Goal: Task Accomplishment & Management: Use online tool/utility

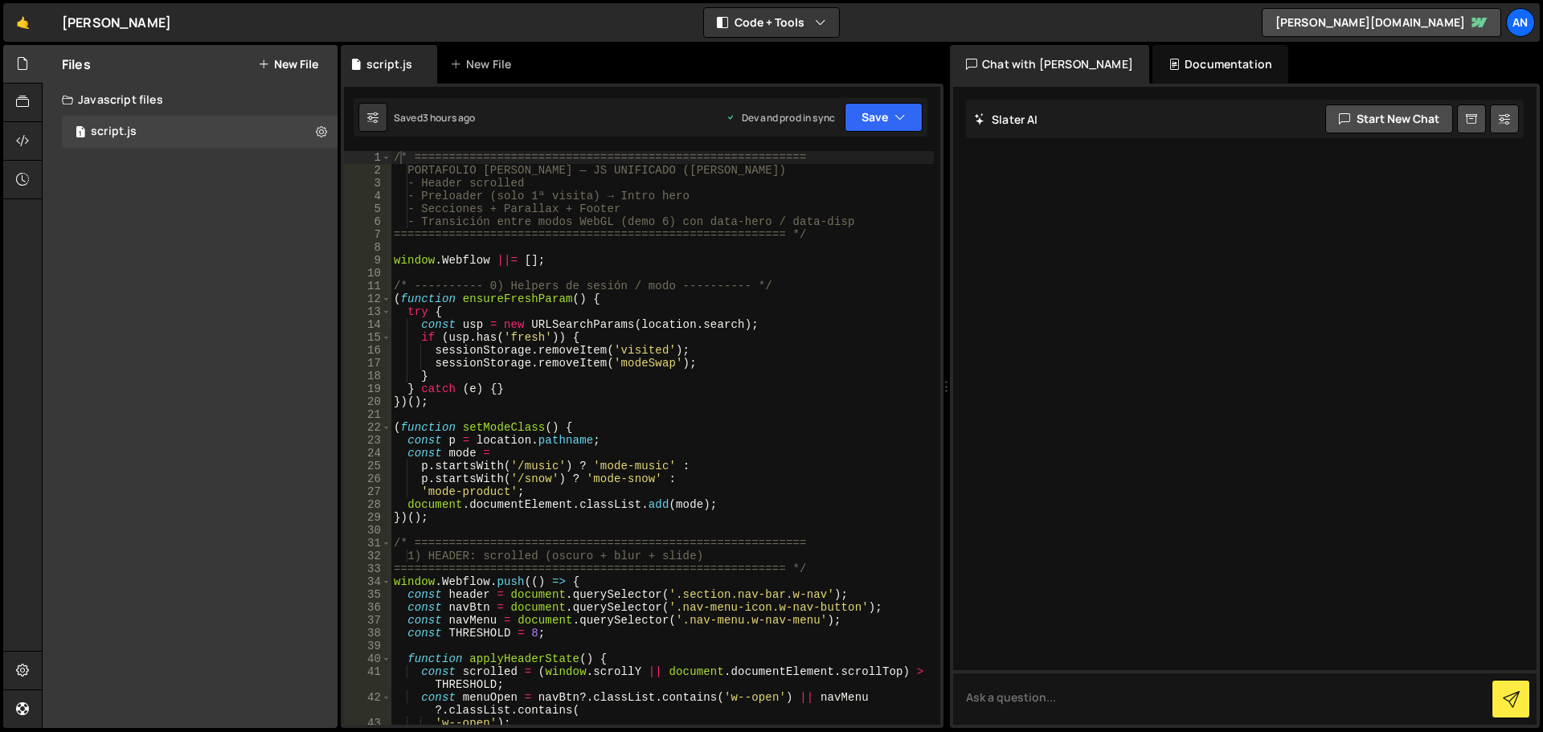
click at [564, 330] on div "/* ========================================================= PORTAFOLIO [PERSON…" at bounding box center [662, 451] width 543 height 600
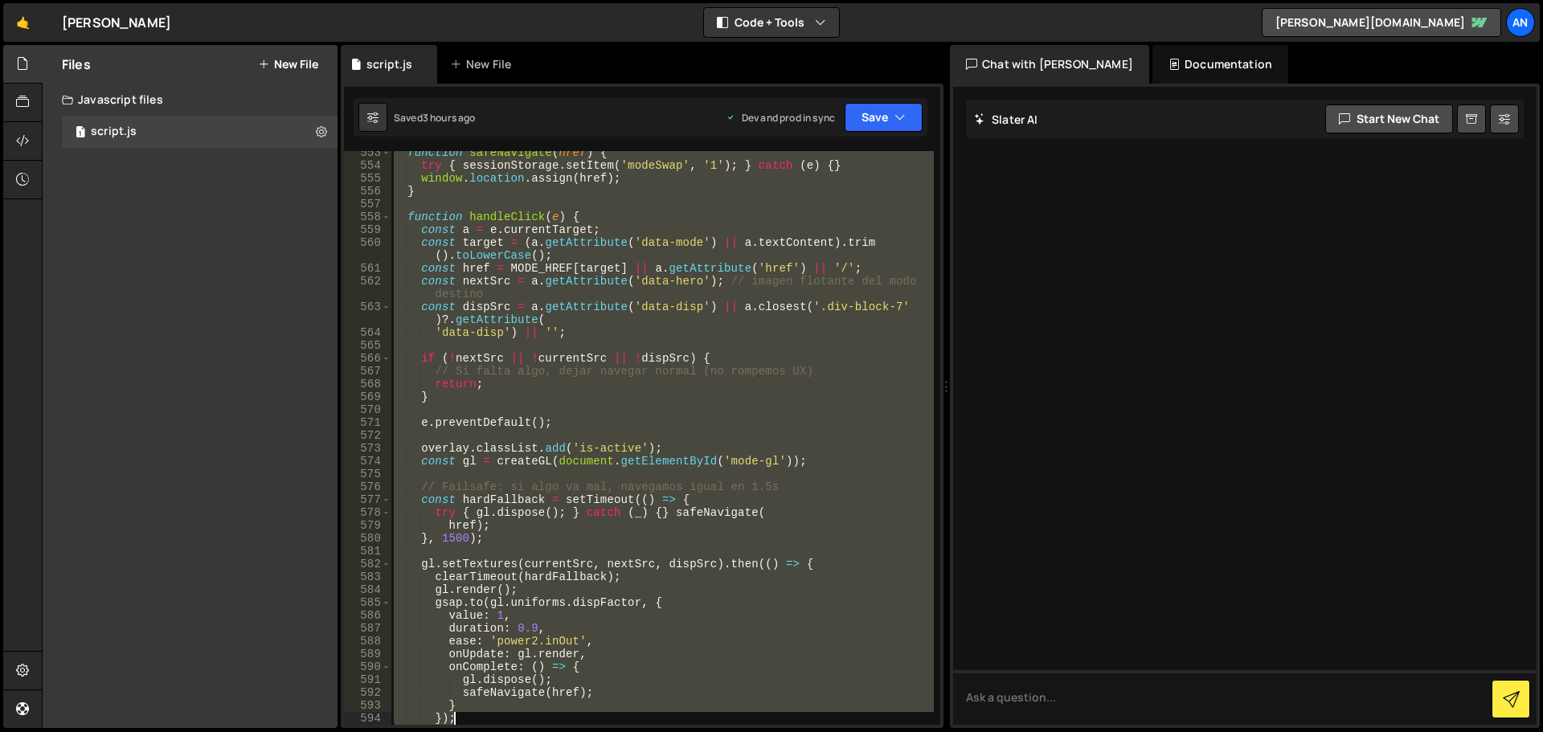
scroll to position [7618, 0]
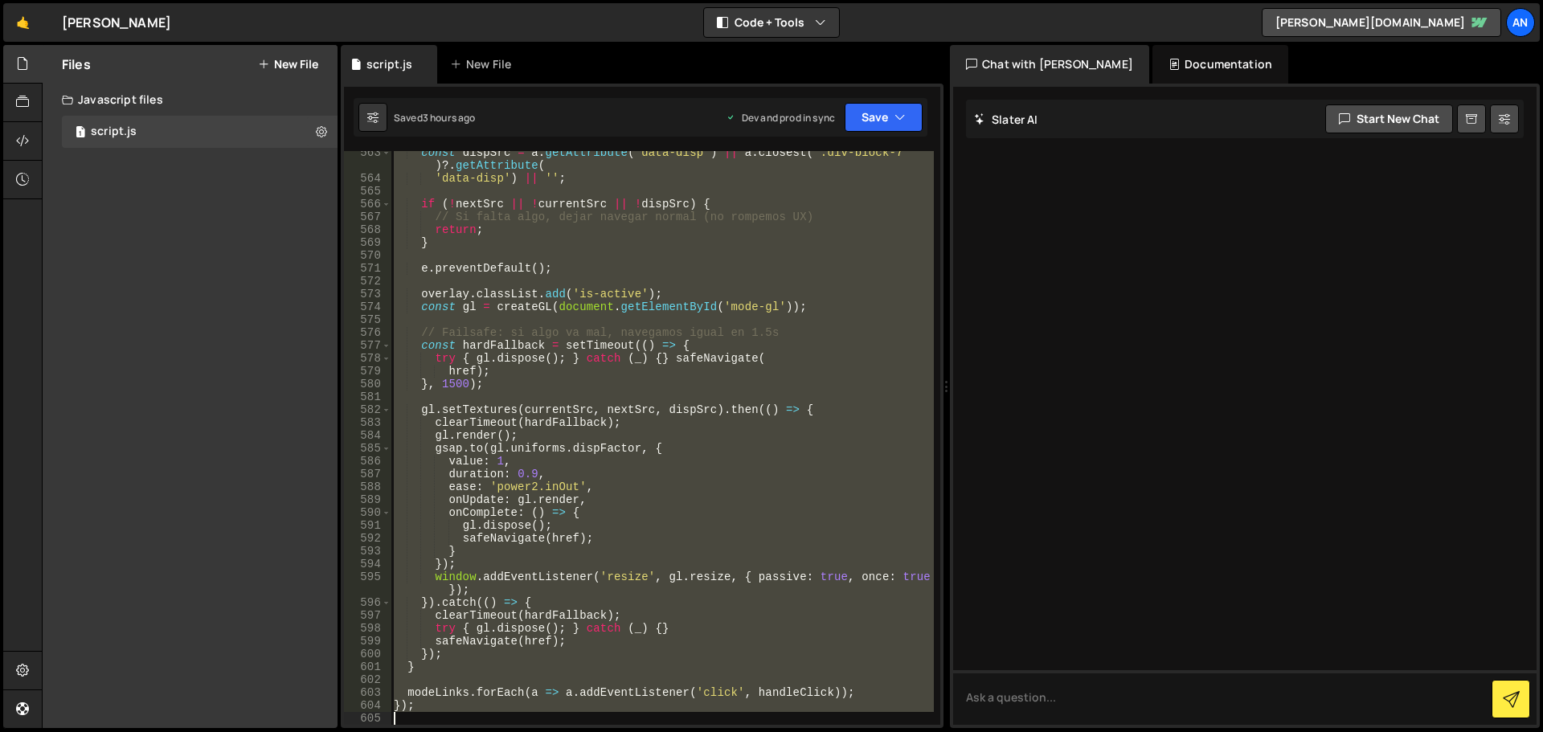
drag, startPoint x: 394, startPoint y: 157, endPoint x: 742, endPoint y: 770, distance: 705.1
click at [742, 731] on html "Projects [GEOGRAPHIC_DATA] Blog An Projects Your Teams Account Upgrade Logout" at bounding box center [771, 366] width 1543 height 732
type textarea "});"
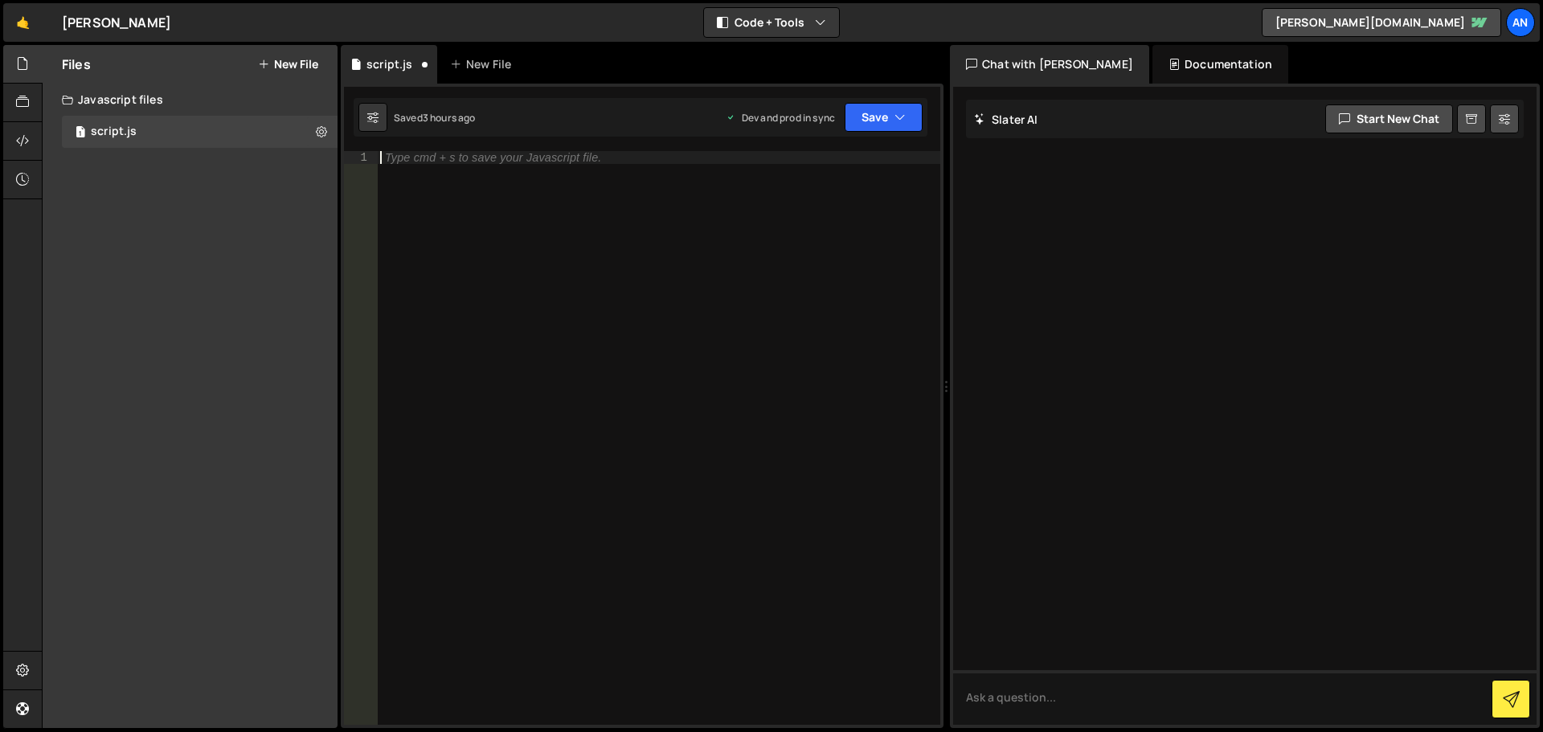
paste textarea "});"
type textarea "});"
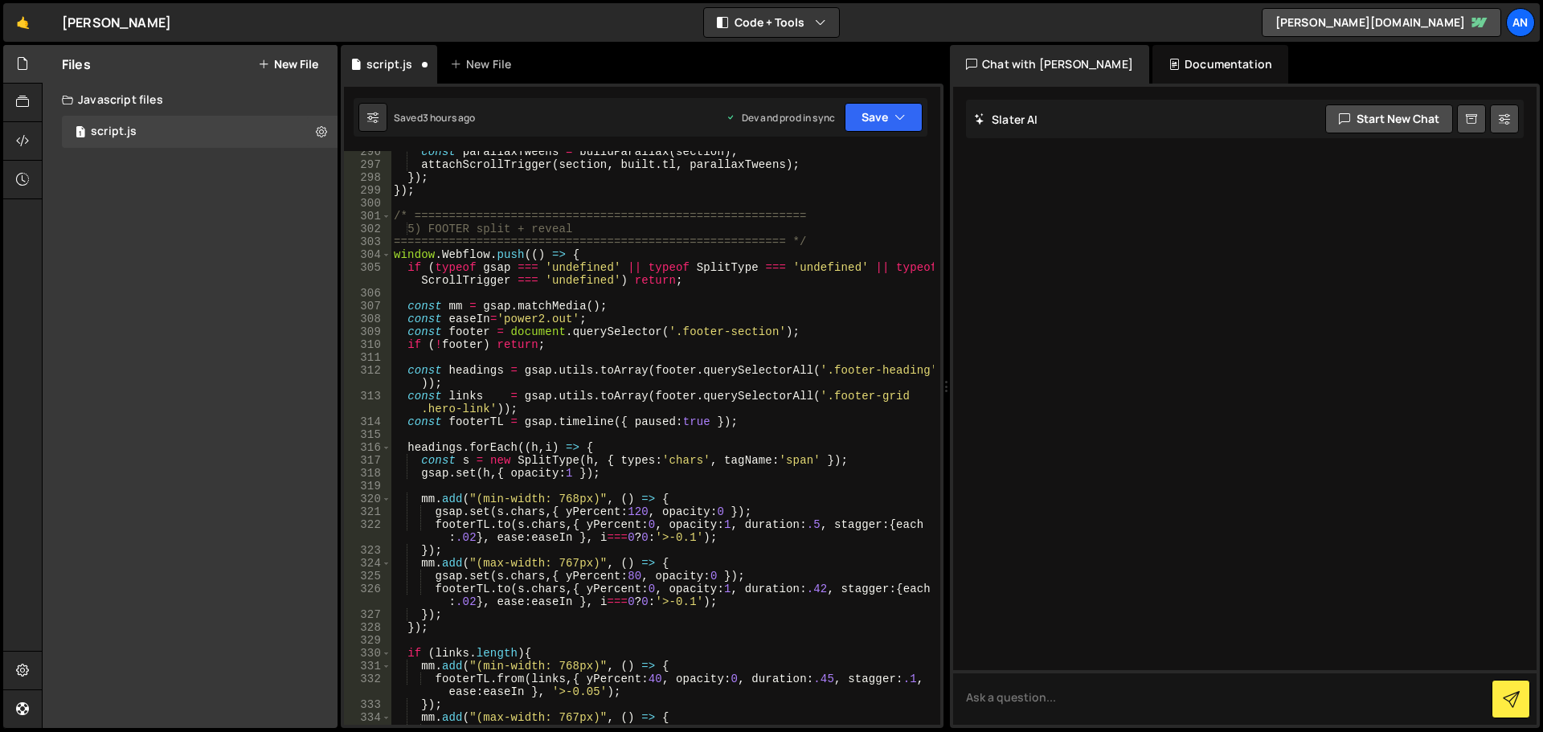
scroll to position [4224, 0]
click at [882, 124] on button "Save" at bounding box center [884, 117] width 78 height 29
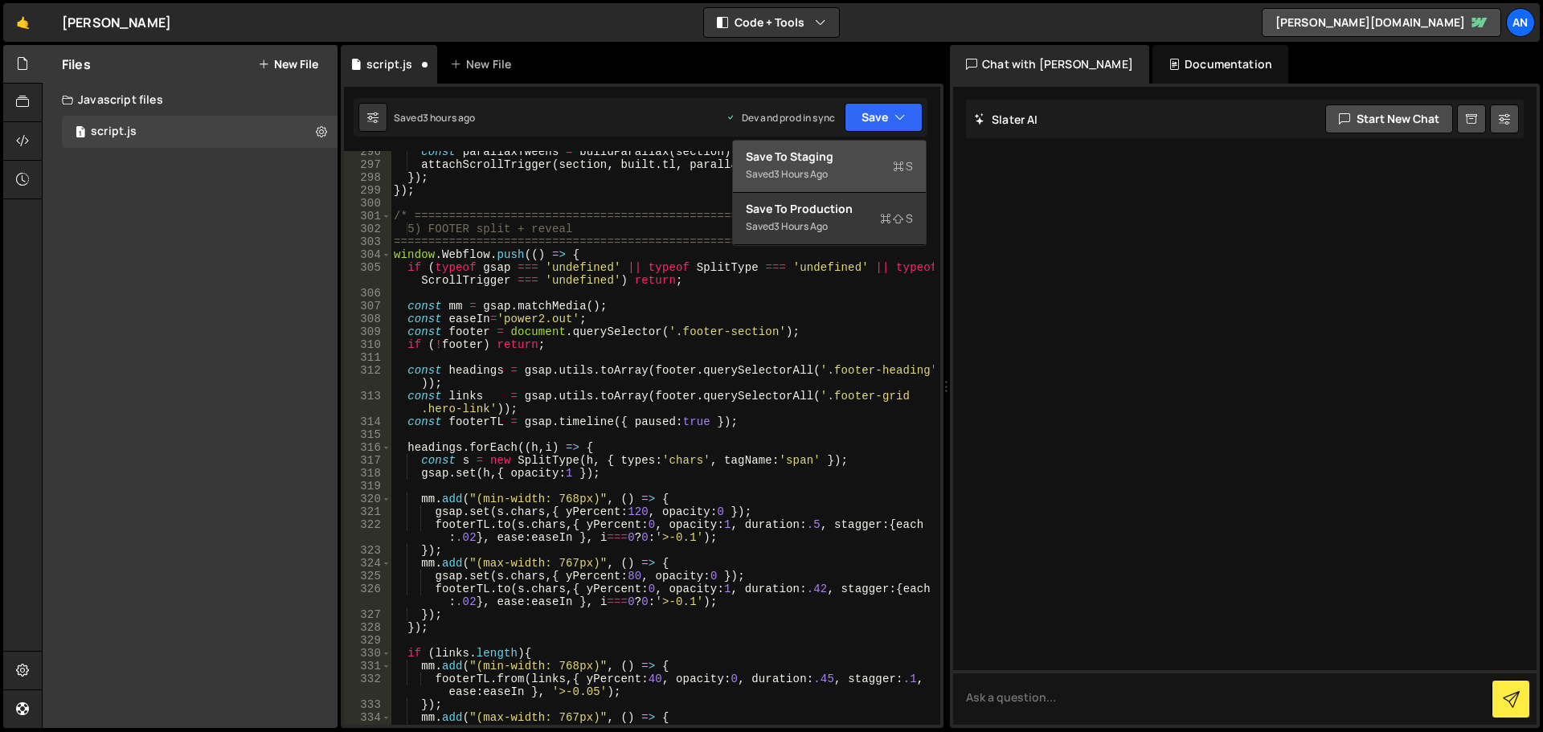
click at [870, 163] on div "Save to Staging S" at bounding box center [829, 157] width 167 height 16
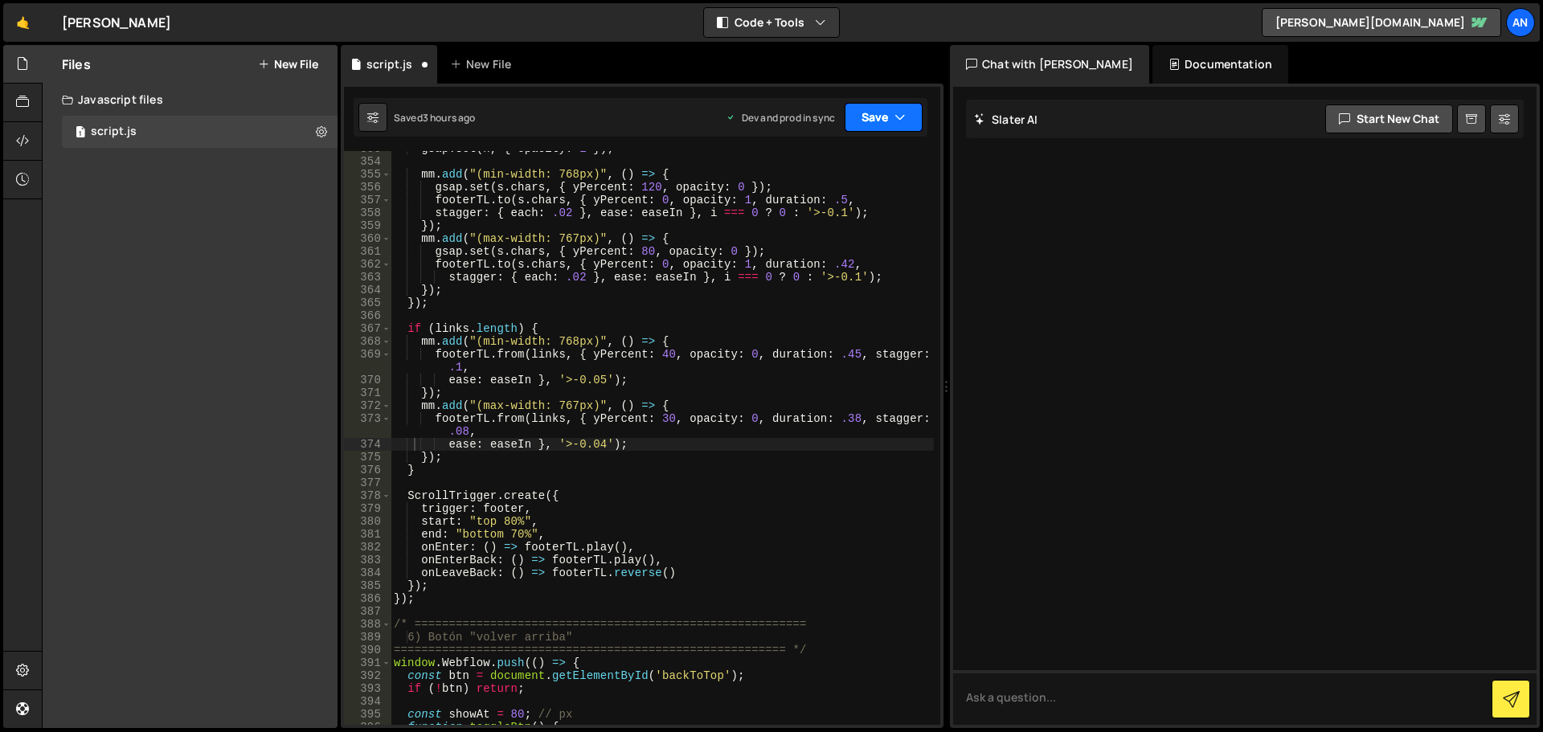
scroll to position [4921, 0]
click at [879, 120] on button "Save" at bounding box center [884, 117] width 78 height 29
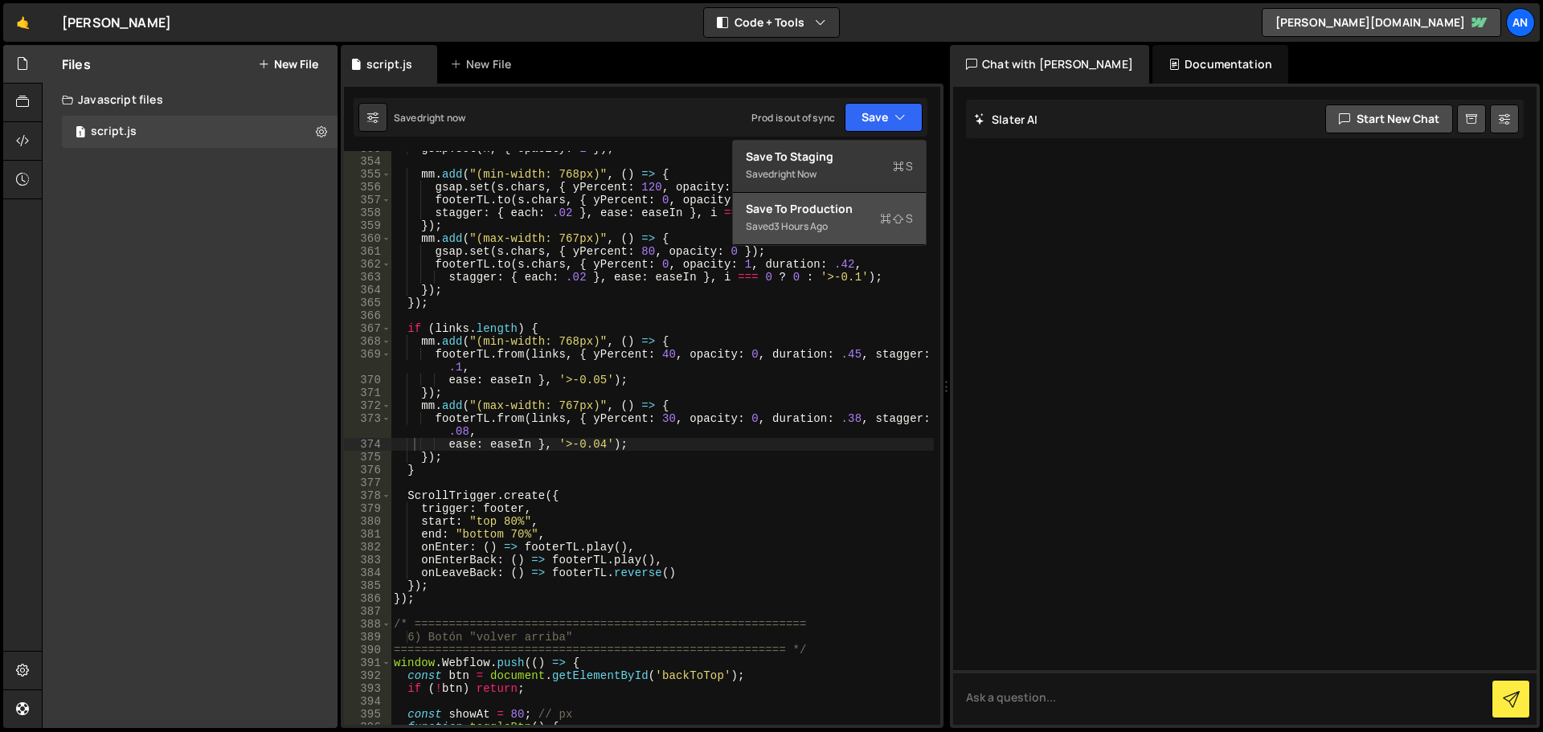
click at [852, 217] on div "Saved 3 hours ago" at bounding box center [829, 226] width 167 height 19
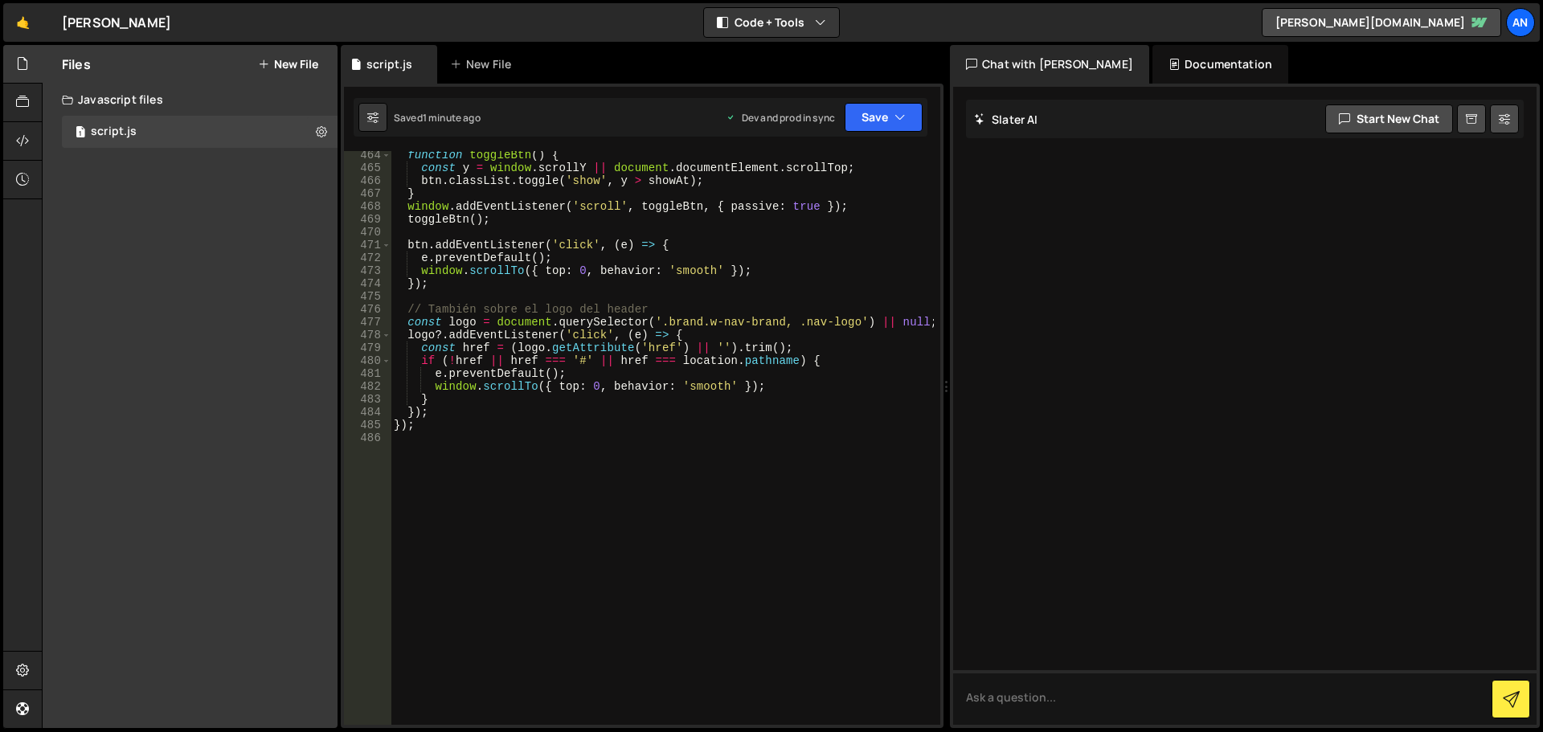
scroll to position [6178, 0]
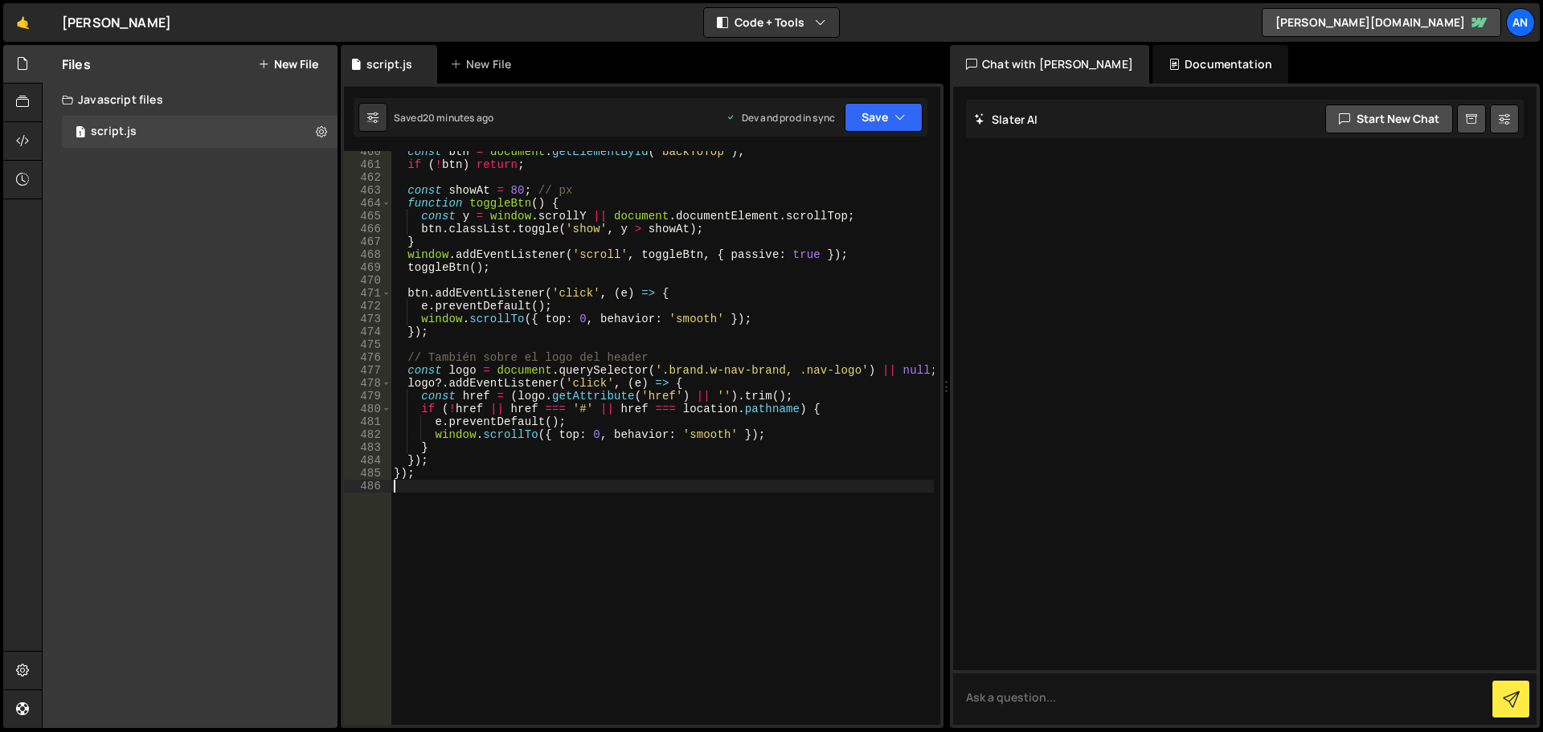
click at [438, 490] on div "const btn = document . getElementById ( 'backToTop' ) ; if ( ! btn ) return ; c…" at bounding box center [662, 445] width 543 height 600
click at [451, 482] on div "const btn = document . getElementById ( 'backToTop' ) ; if ( ! btn ) return ; c…" at bounding box center [662, 445] width 543 height 600
click at [412, 472] on div "const btn = document . getElementById ( 'backToTop' ) ; if ( ! btn ) return ; c…" at bounding box center [662, 445] width 543 height 600
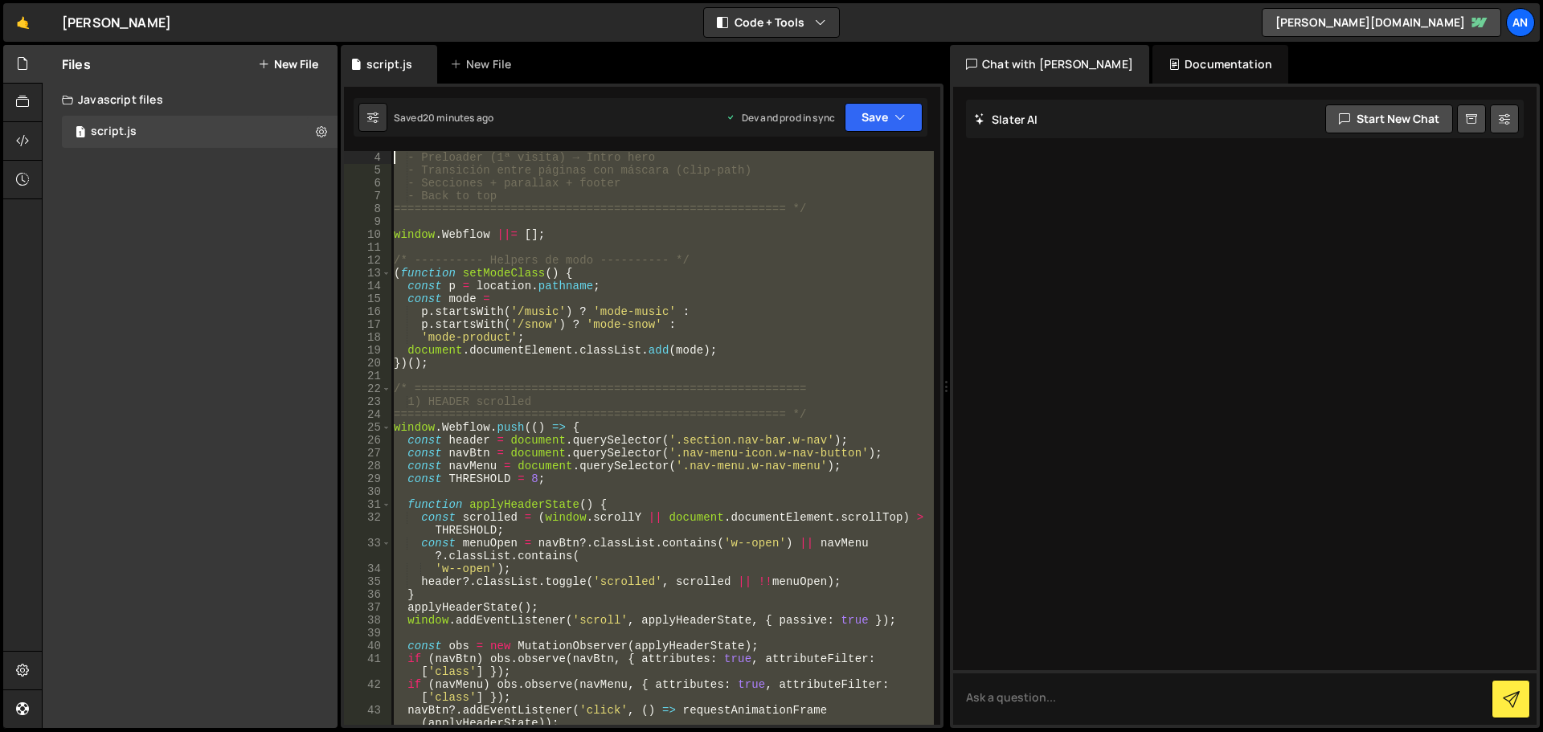
scroll to position [0, 0]
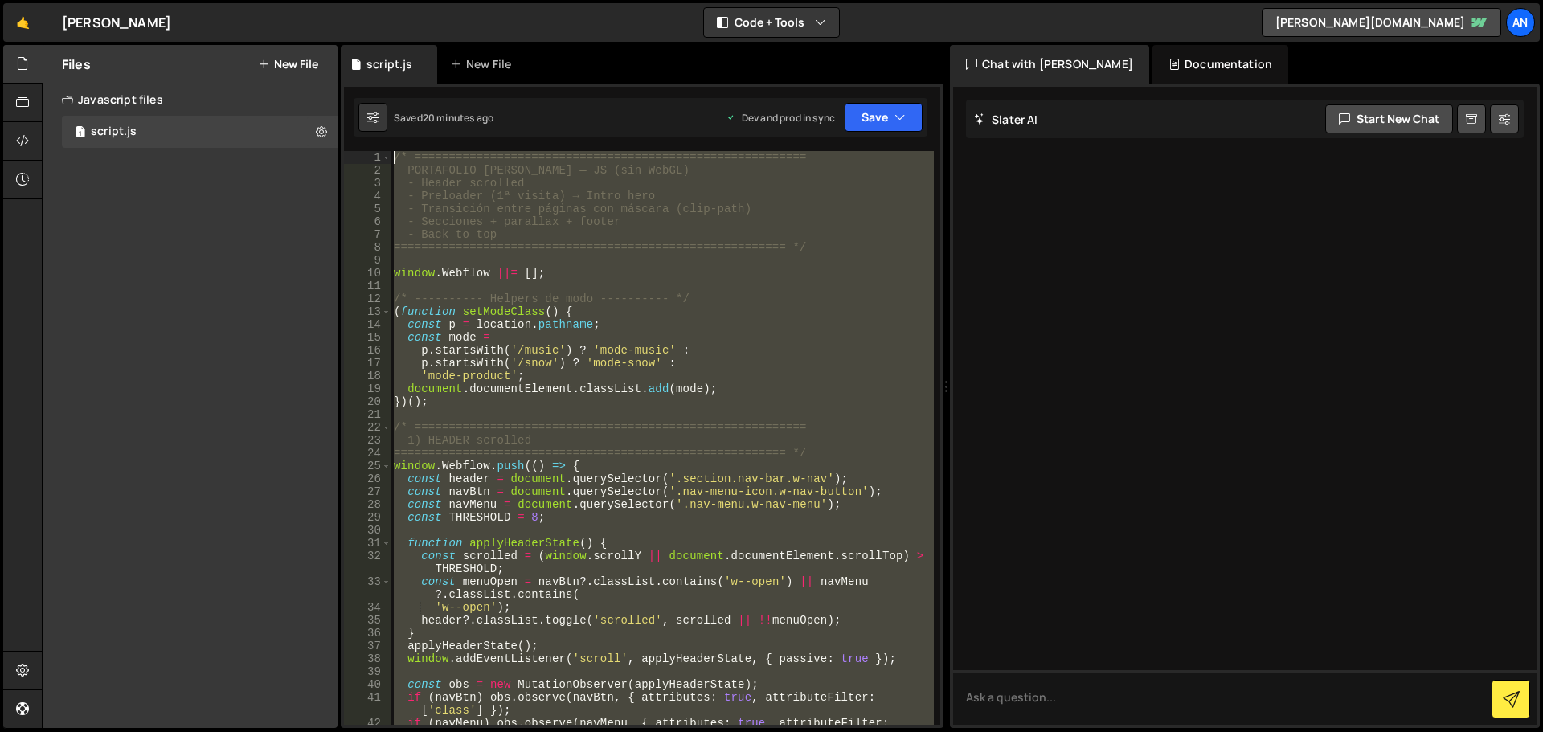
drag, startPoint x: 418, startPoint y: 482, endPoint x: 365, endPoint y: -97, distance: 581.9
click at [365, 0] on html "Projects [GEOGRAPHIC_DATA] Blog An Projects Your Teams Account Upgrade Logout" at bounding box center [771, 366] width 1543 height 732
paste textarea "});"
type textarea "});"
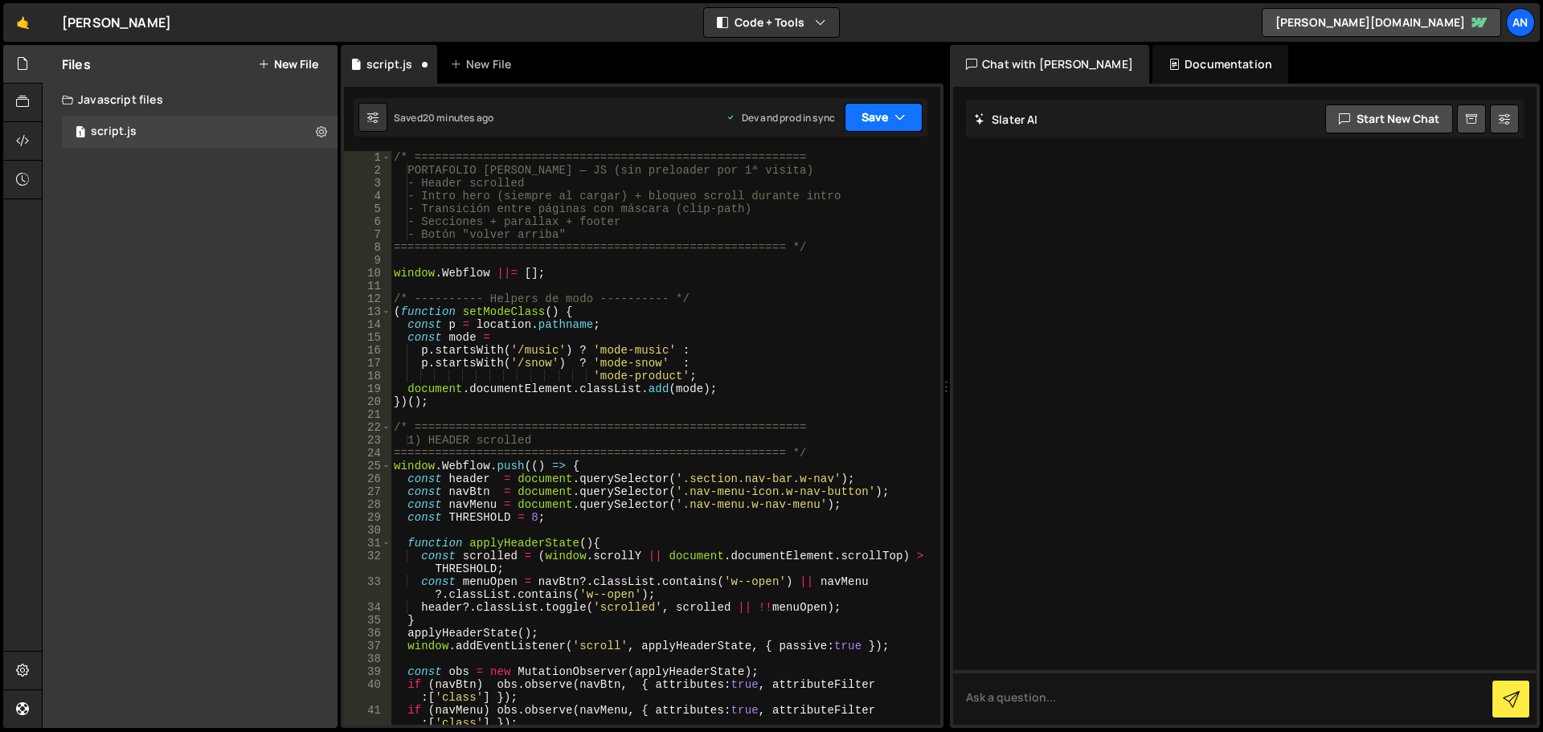
click at [858, 112] on button "Save" at bounding box center [884, 117] width 78 height 29
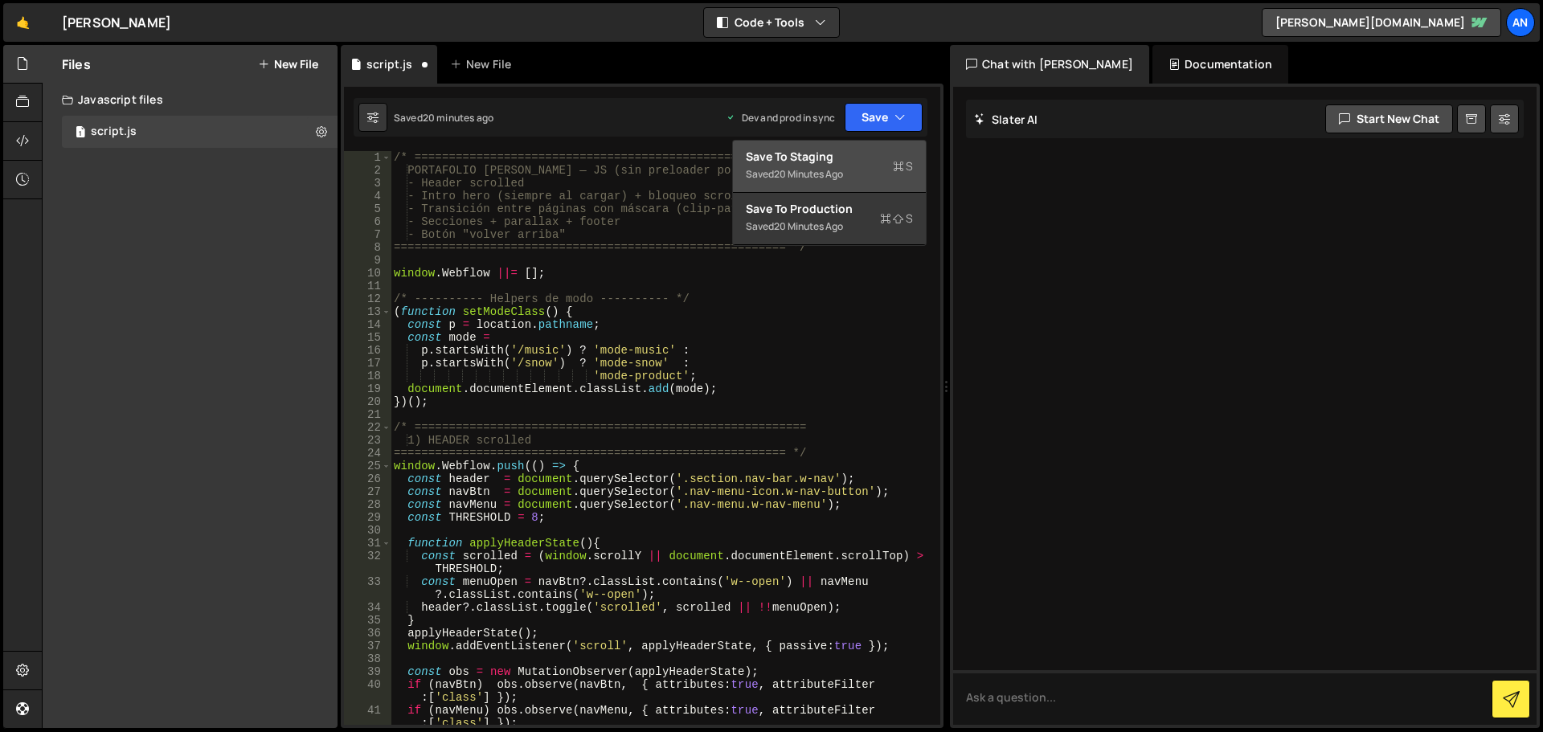
click at [856, 156] on div "Save to Staging S" at bounding box center [829, 157] width 167 height 16
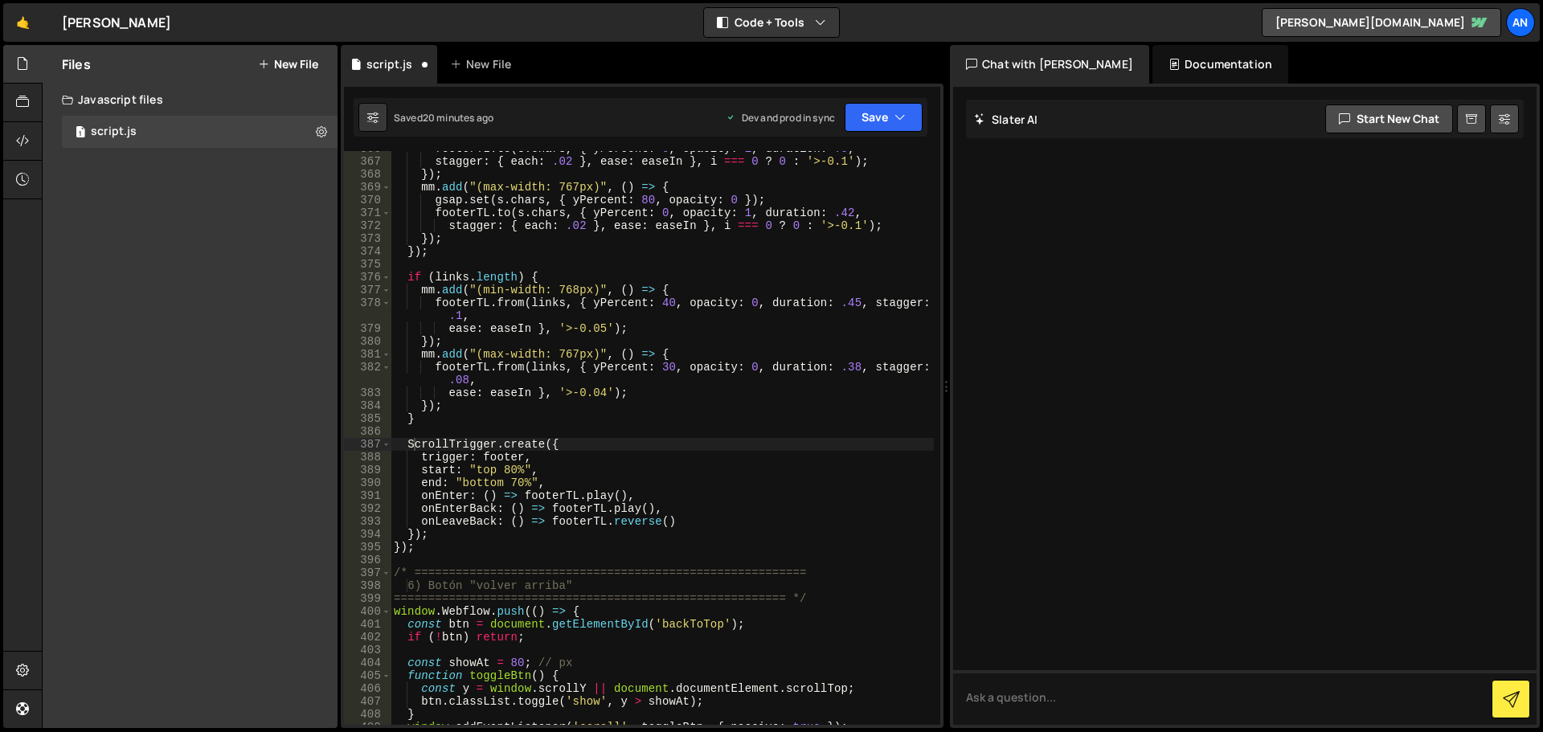
scroll to position [5204, 0]
click at [878, 117] on button "Save" at bounding box center [884, 117] width 78 height 29
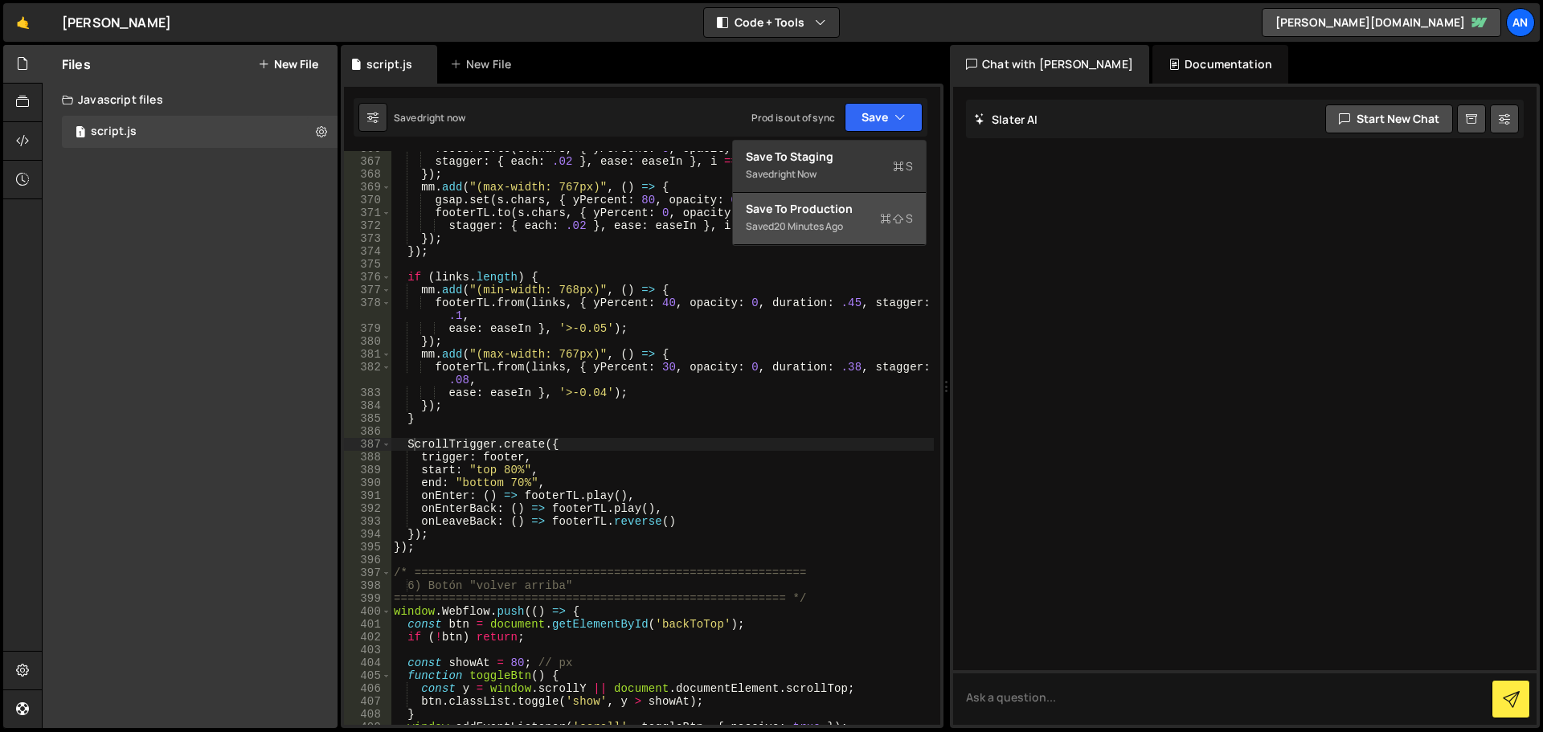
click at [843, 216] on div "Save to Production S" at bounding box center [829, 209] width 167 height 16
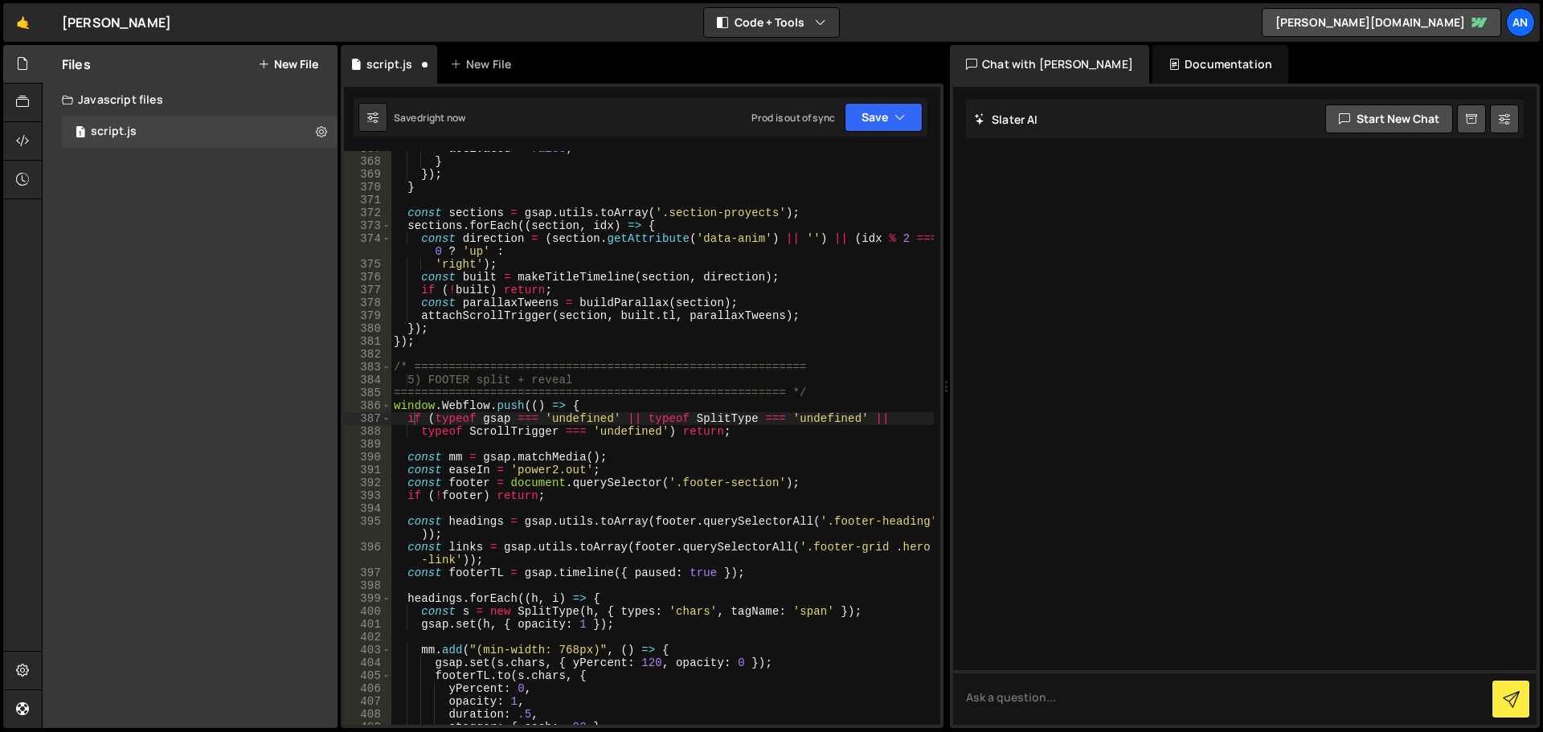
scroll to position [5075, 0]
